Goal: Task Accomplishment & Management: Use online tool/utility

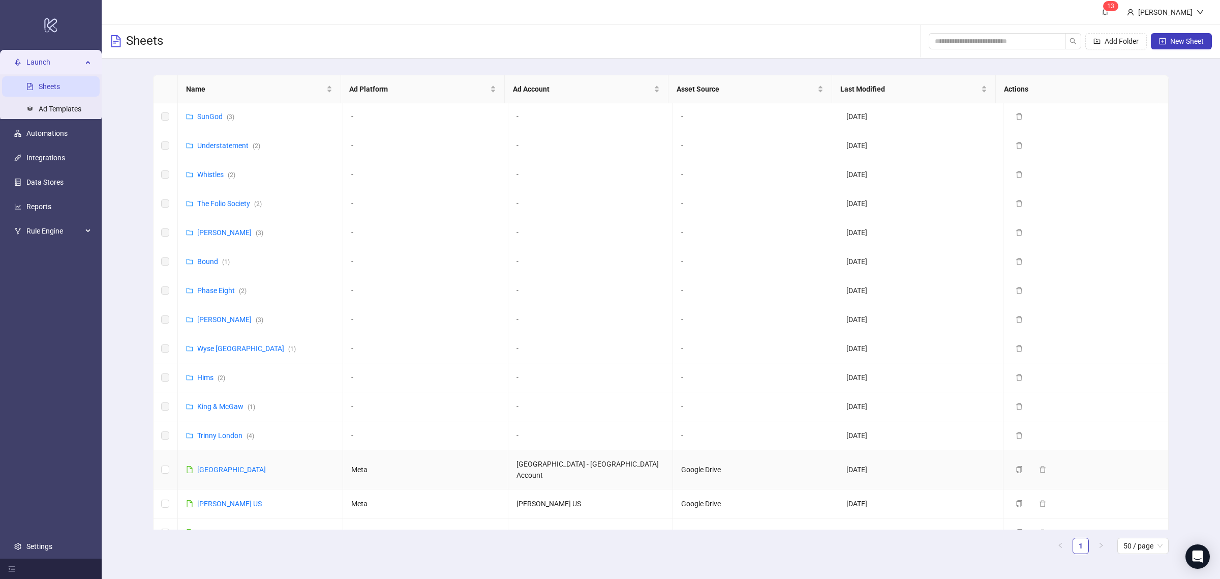
scroll to position [381, 0]
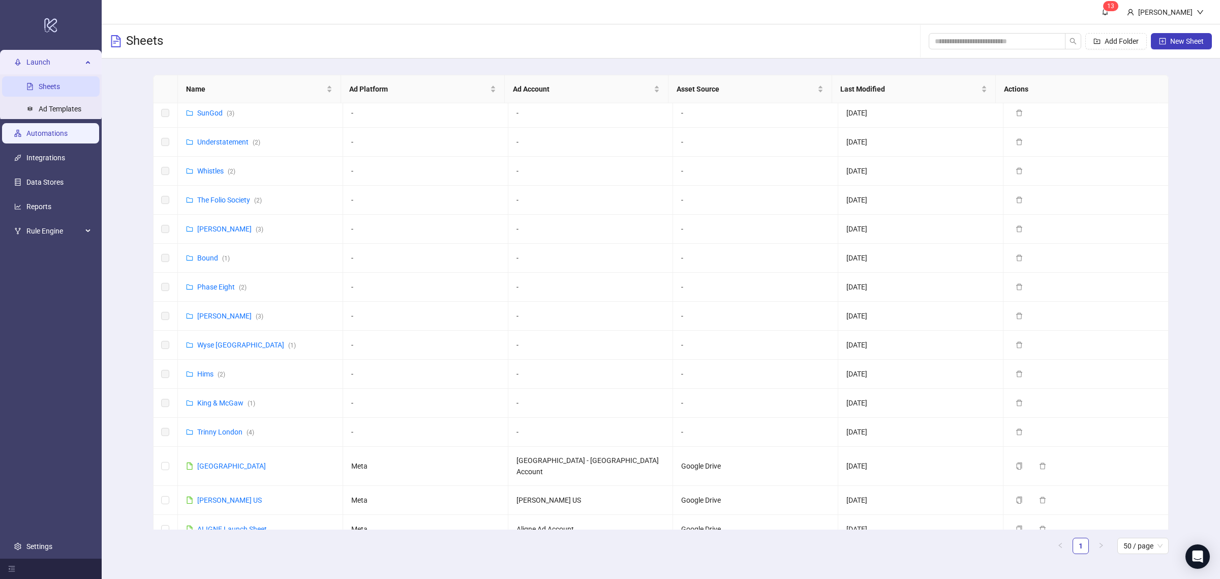
click at [52, 135] on link "Automations" at bounding box center [46, 133] width 41 height 8
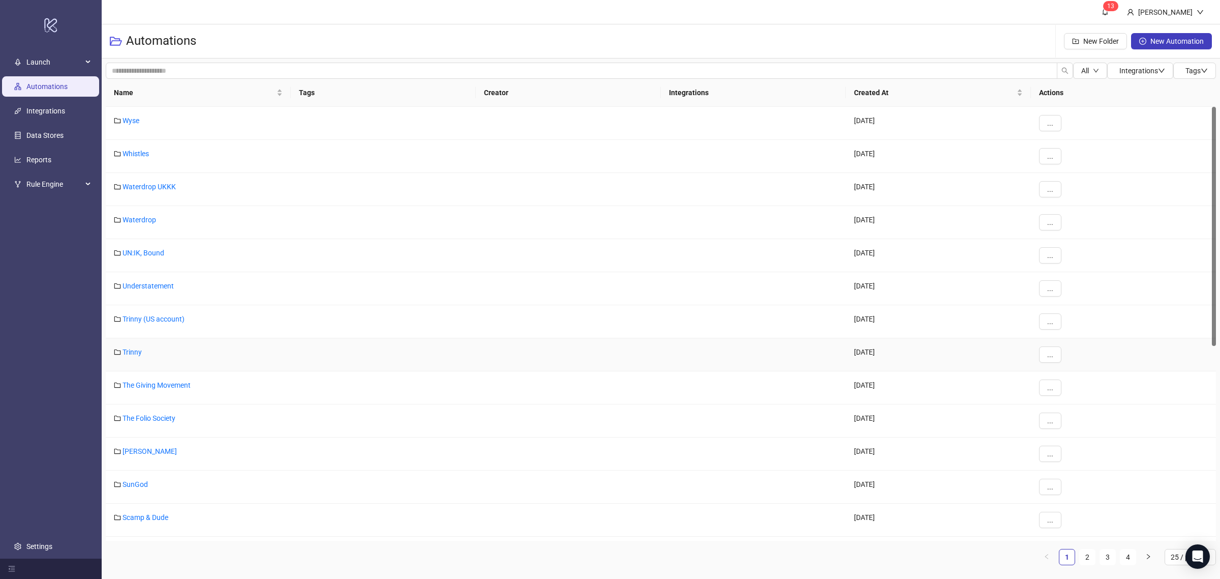
click at [133, 354] on link "Trinny" at bounding box center [132, 352] width 19 height 8
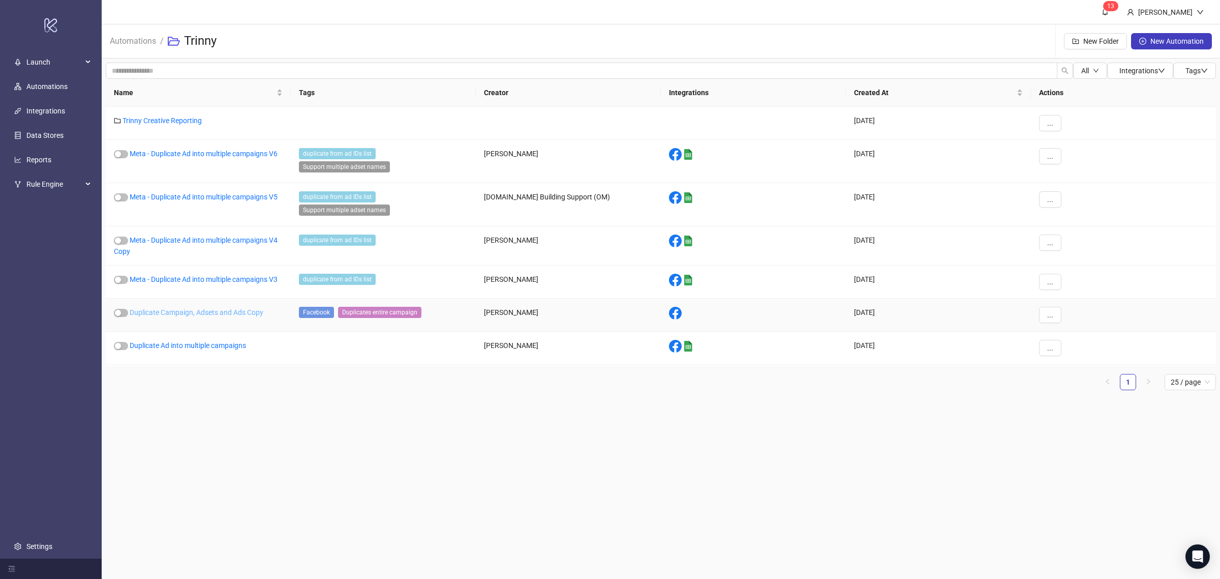
click at [210, 312] on link "Duplicate Campaign, Adsets and Ads Copy" at bounding box center [197, 312] width 134 height 8
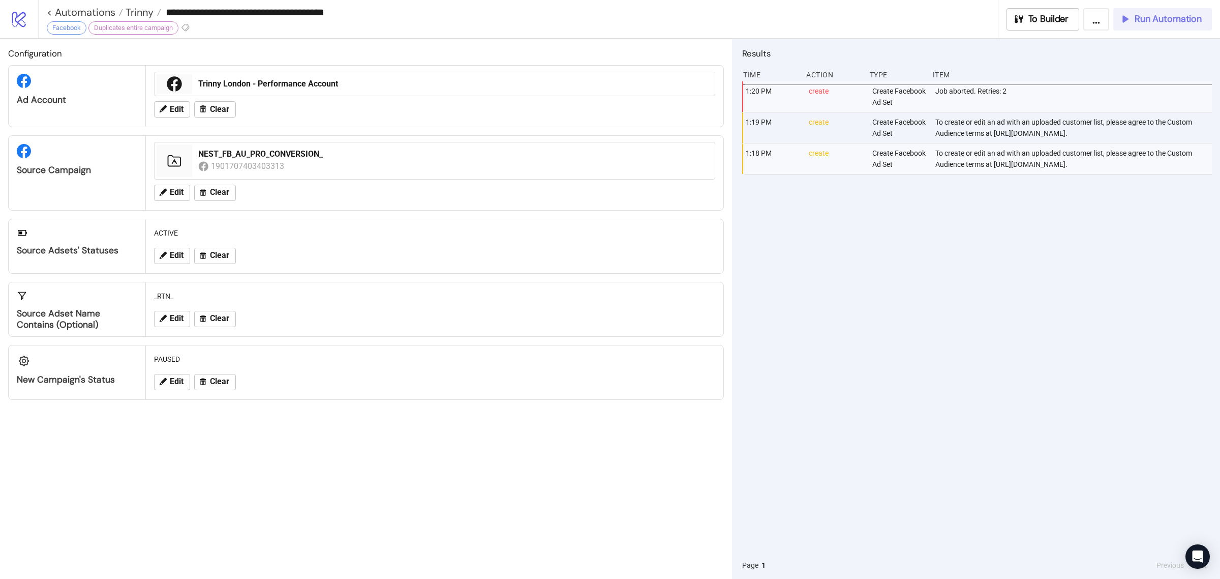
click at [1146, 18] on span "Run Automation" at bounding box center [1168, 19] width 67 height 12
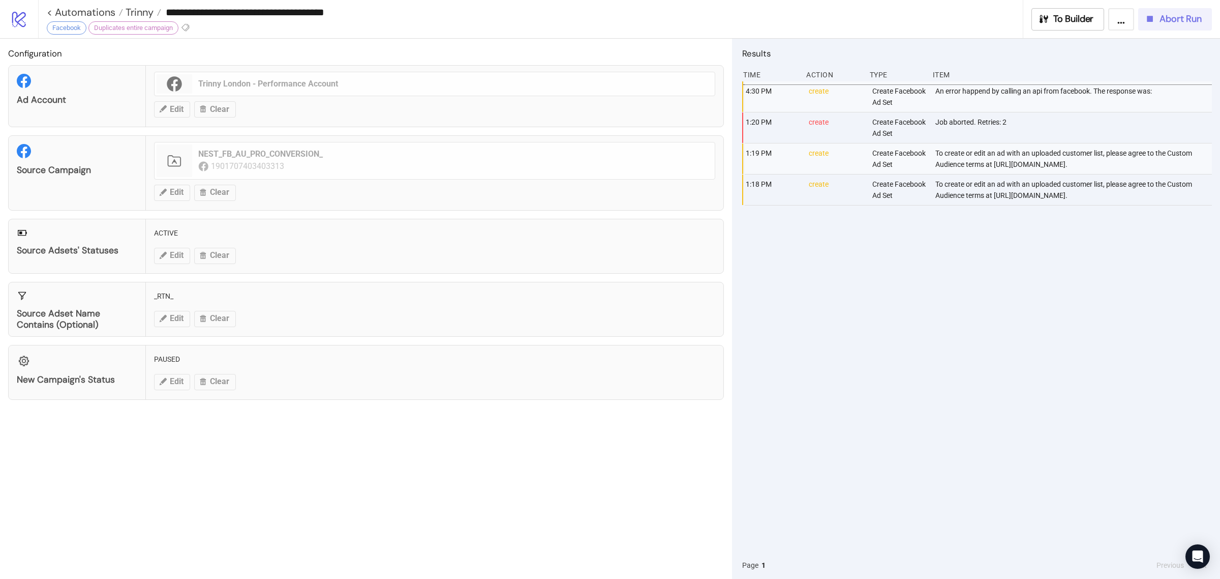
click at [1182, 20] on span "Abort Run" at bounding box center [1181, 19] width 42 height 12
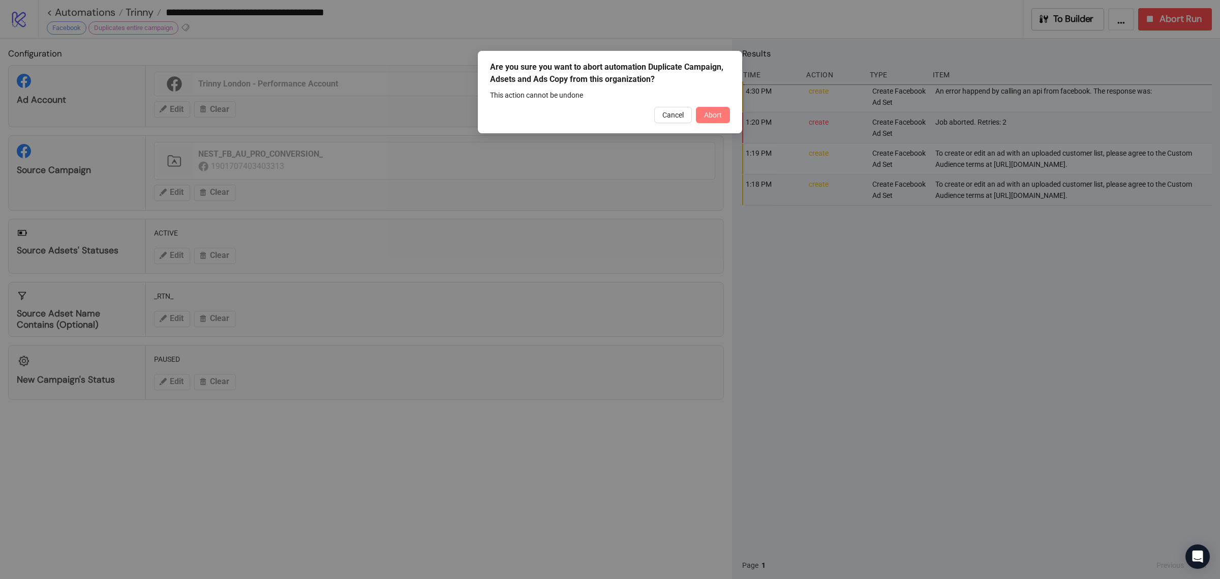
click at [716, 116] on span "Abort" at bounding box center [713, 115] width 18 height 8
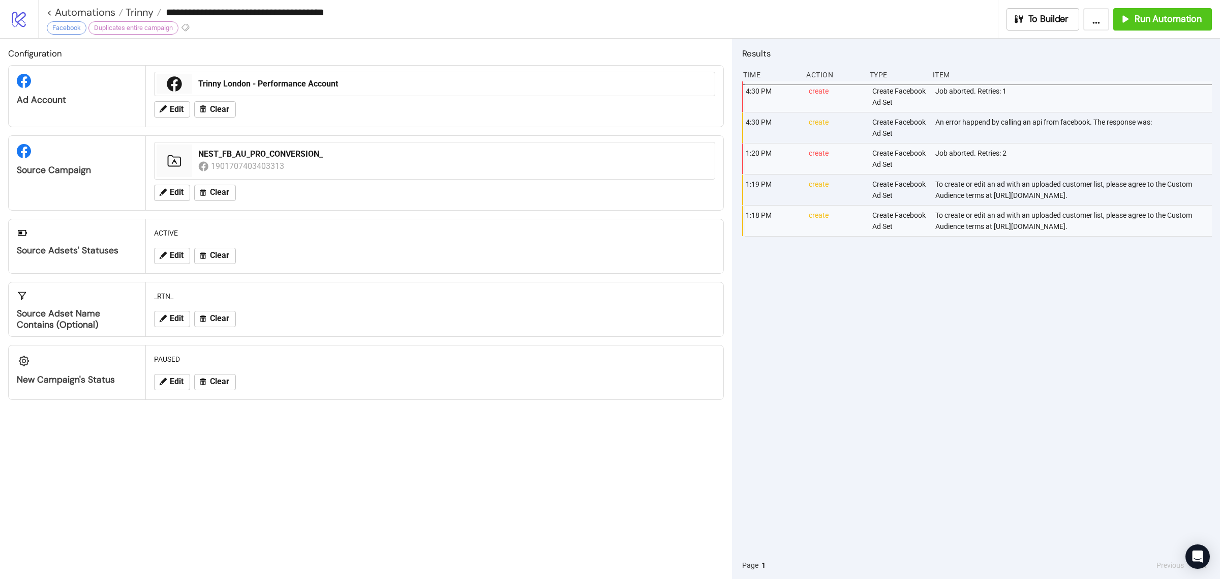
click at [1045, 389] on div "4:30 PM create Create Facebook Ad Set Job aborted. Retries: 1 4:30 PM create Cr…" at bounding box center [977, 316] width 470 height 470
